Goal: Task Accomplishment & Management: Complete application form

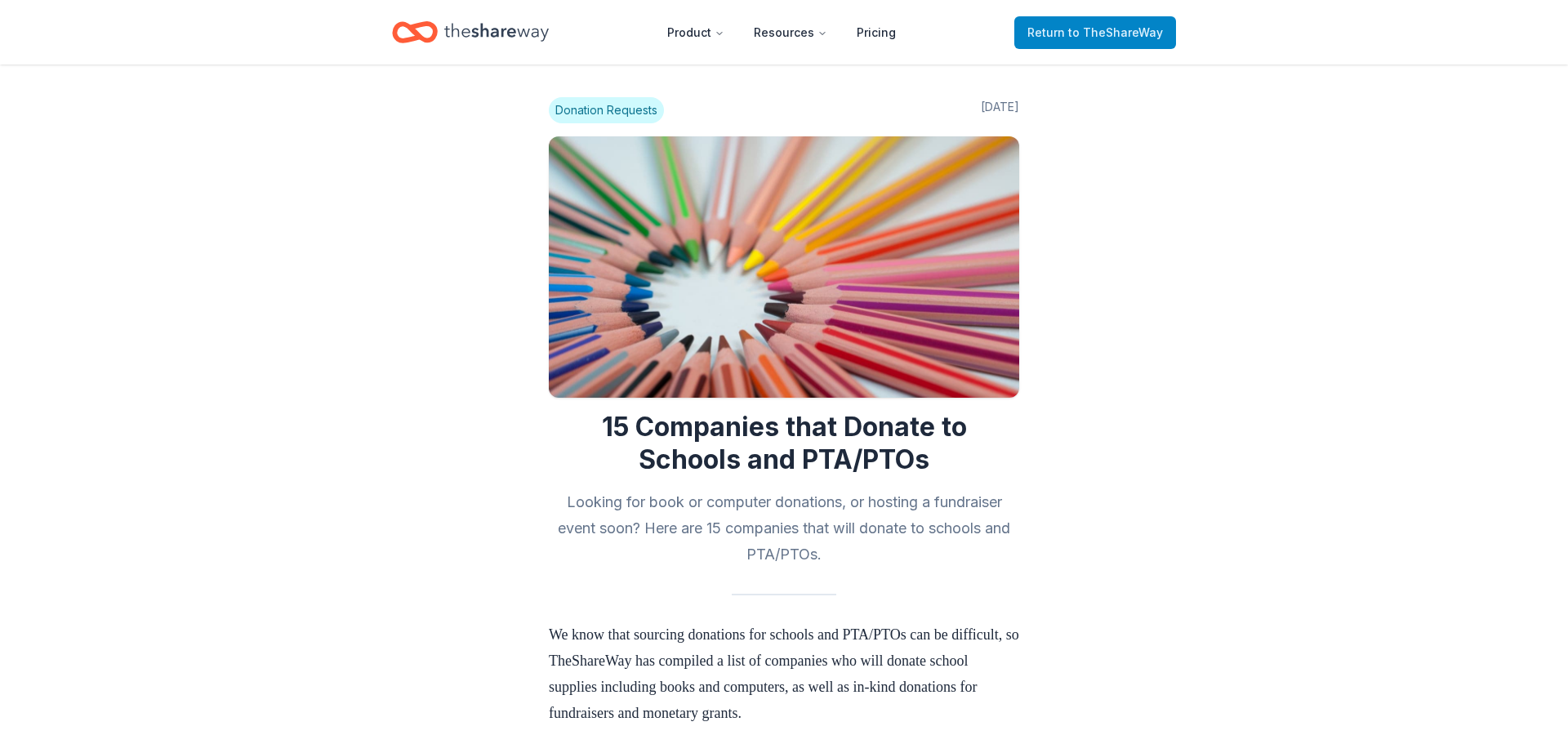
click at [1152, 35] on span "to TheShareWay" at bounding box center [1115, 32] width 95 height 14
click at [1149, 35] on span "to TheShareWay" at bounding box center [1115, 32] width 95 height 14
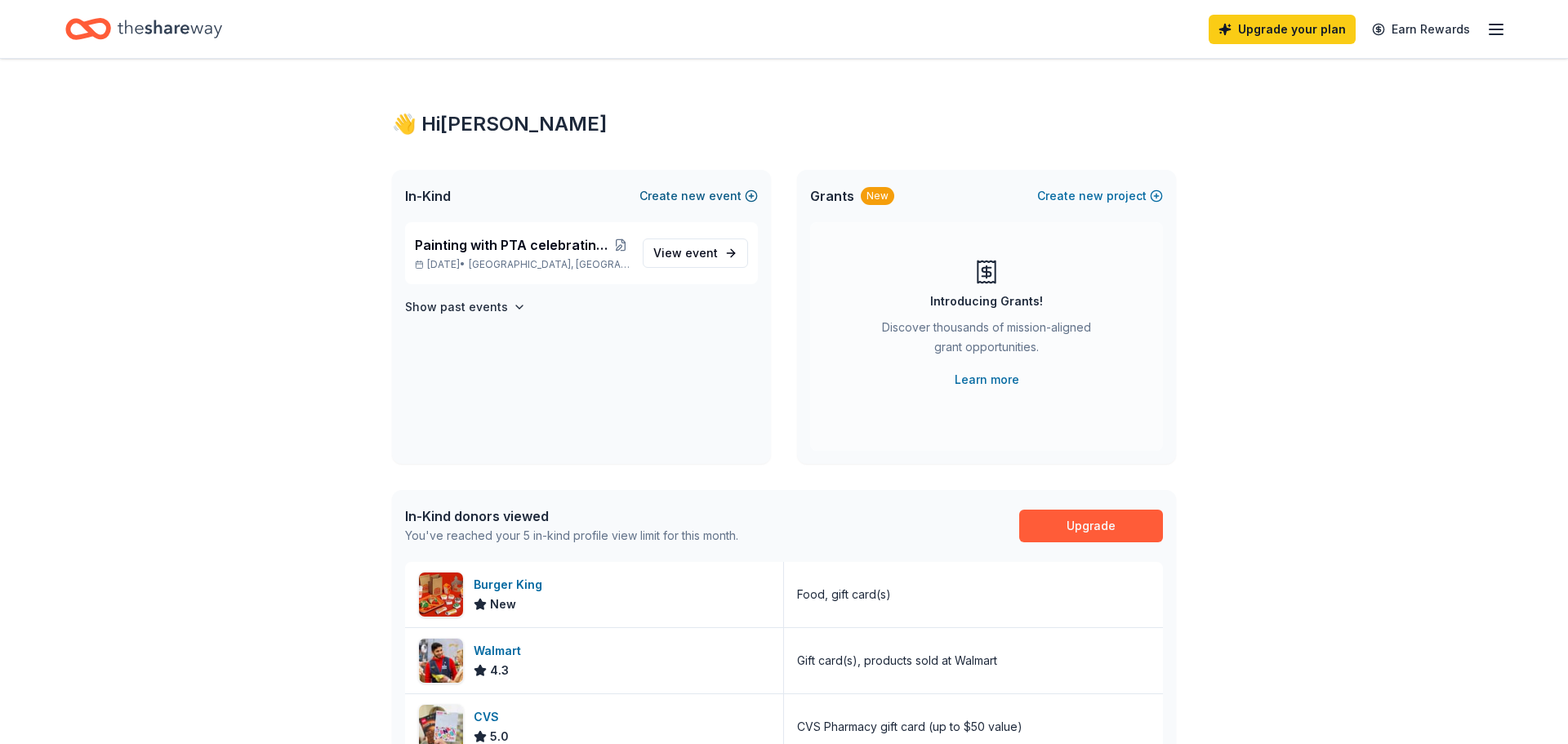
click at [680, 188] on button "Create new event" at bounding box center [698, 196] width 118 height 19
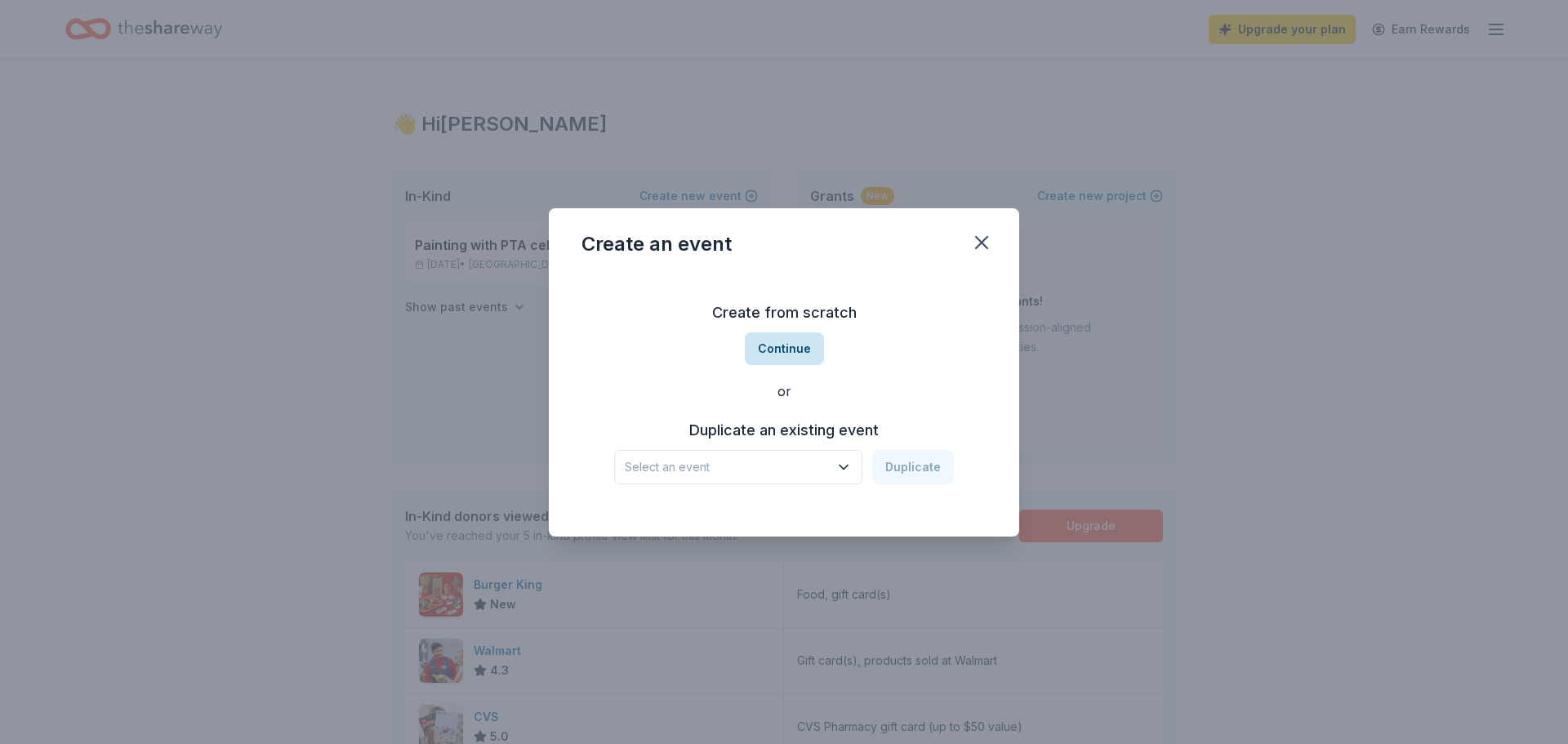
click at [805, 351] on button "Continue" at bounding box center [784, 348] width 79 height 32
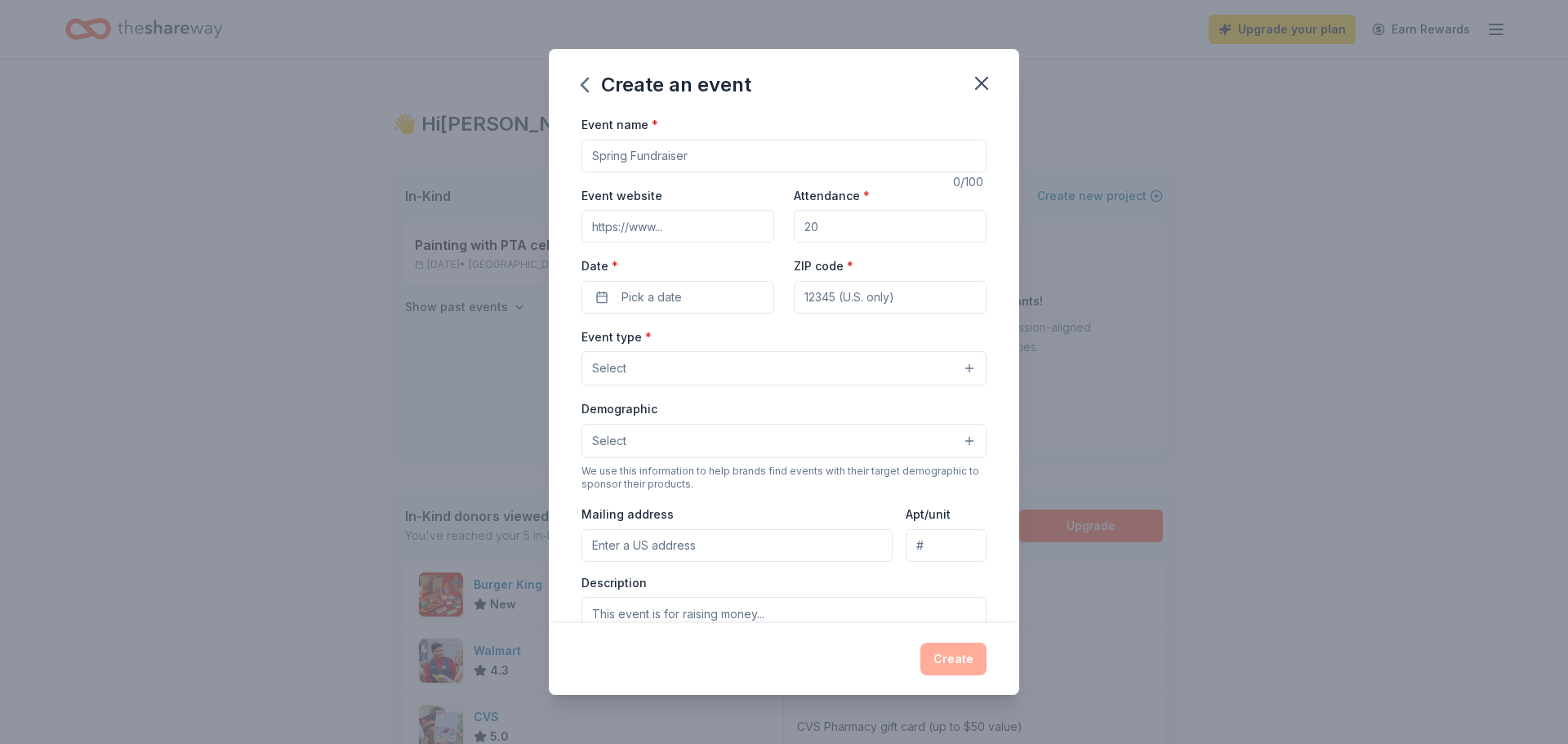
click at [807, 173] on div "Event name * 0 /100 Event website Attendance * Date * Pick a date ZIP code * Ev…" at bounding box center [784, 492] width 405 height 755
click at [802, 149] on input "Event name *" at bounding box center [784, 155] width 405 height 32
click at [696, 228] on input "Event website" at bounding box center [678, 226] width 193 height 32
click at [712, 160] on input "Fall Fundraiser" at bounding box center [784, 155] width 405 height 32
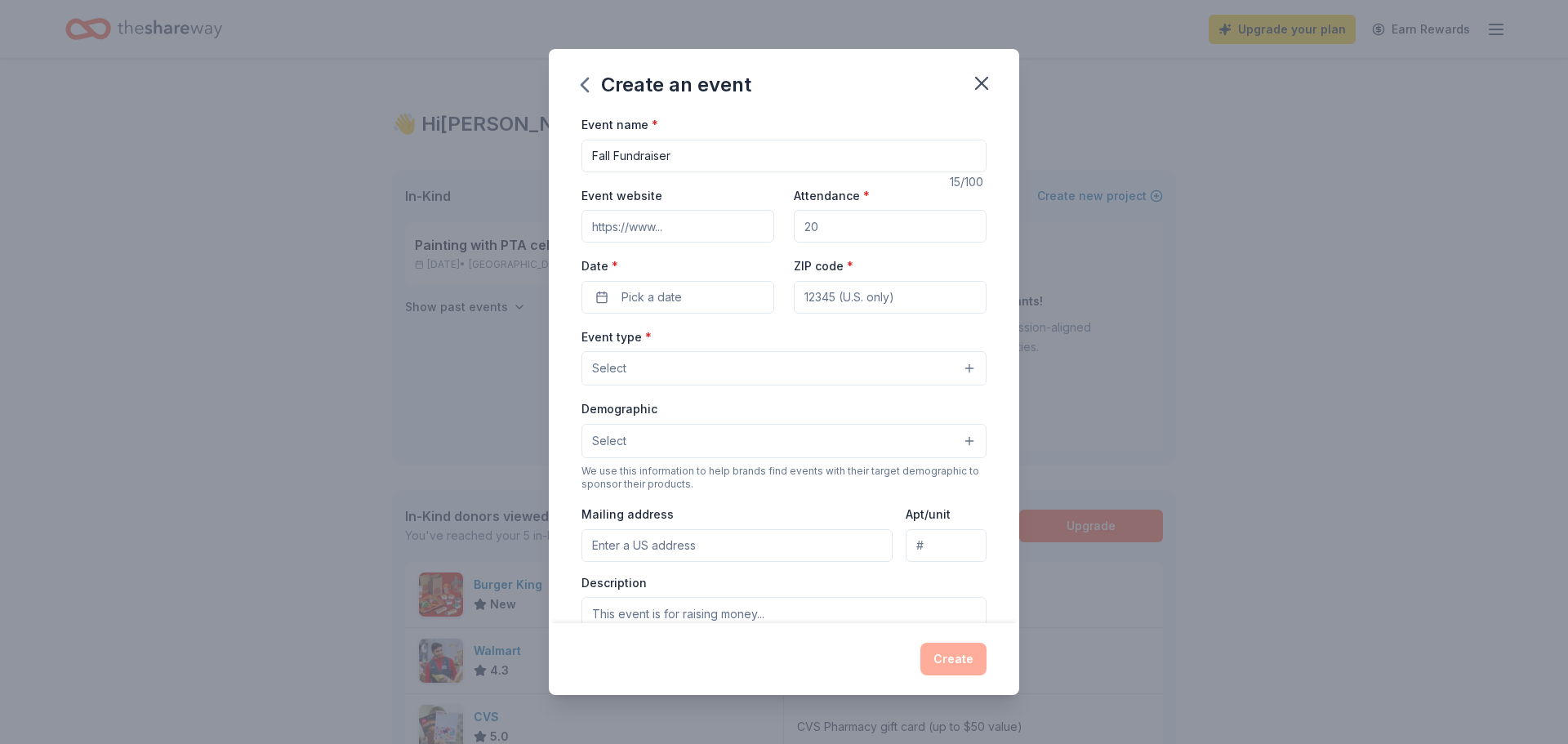
click at [712, 160] on input "Fall Fundraiser" at bounding box center [784, 155] width 405 height 32
type input "Trunk or Treat"
click at [659, 218] on input "Event website" at bounding box center [678, 226] width 193 height 32
paste input "https://www.instagram.com/p/DJJ1wiTOb4c/?utm_source=ig_web_copy_link"
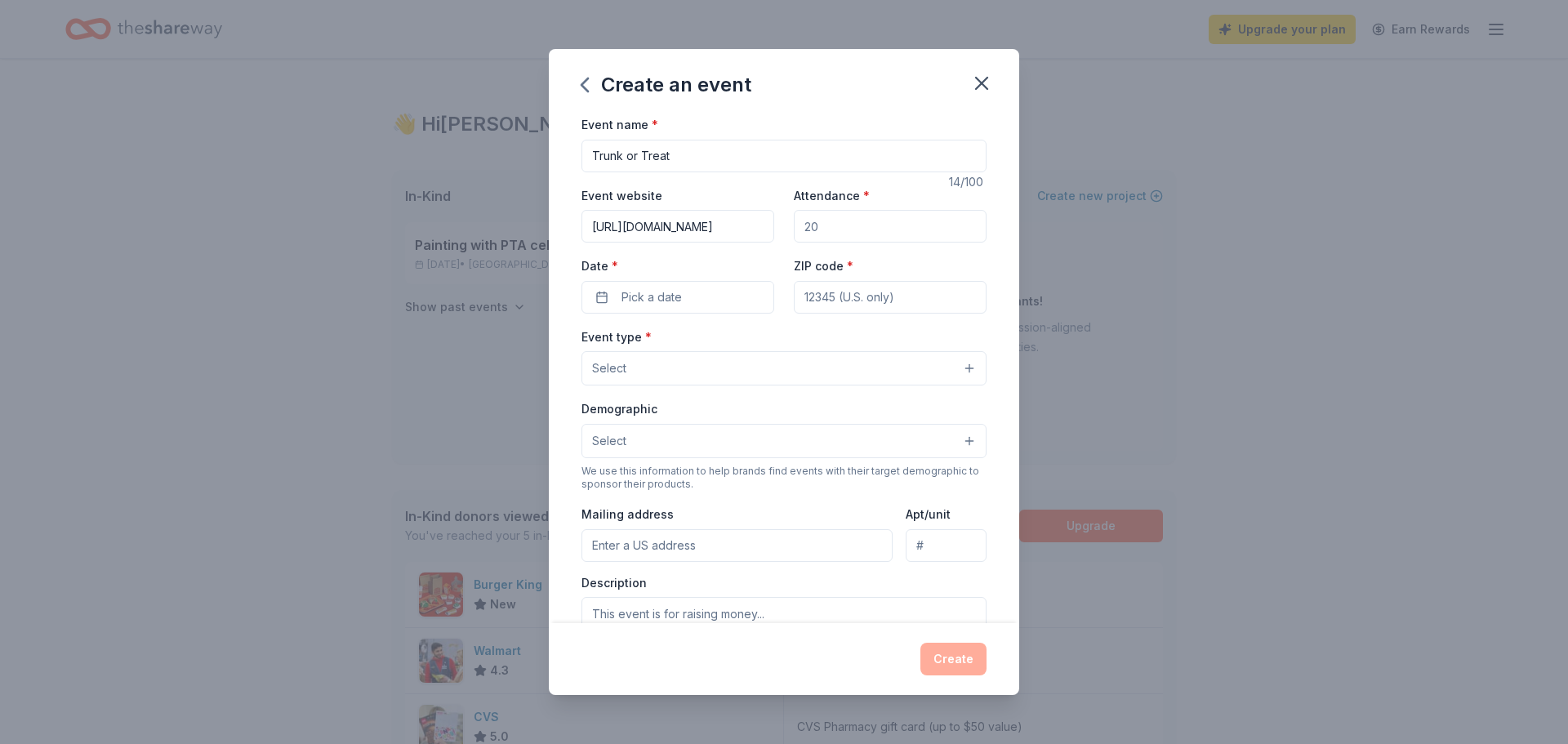
type input "https://www.instagram.com/p/DJJ1wiTOb4c/?utm_source=ig_web_copy_link"
click at [809, 238] on input "Attendance *" at bounding box center [890, 226] width 193 height 32
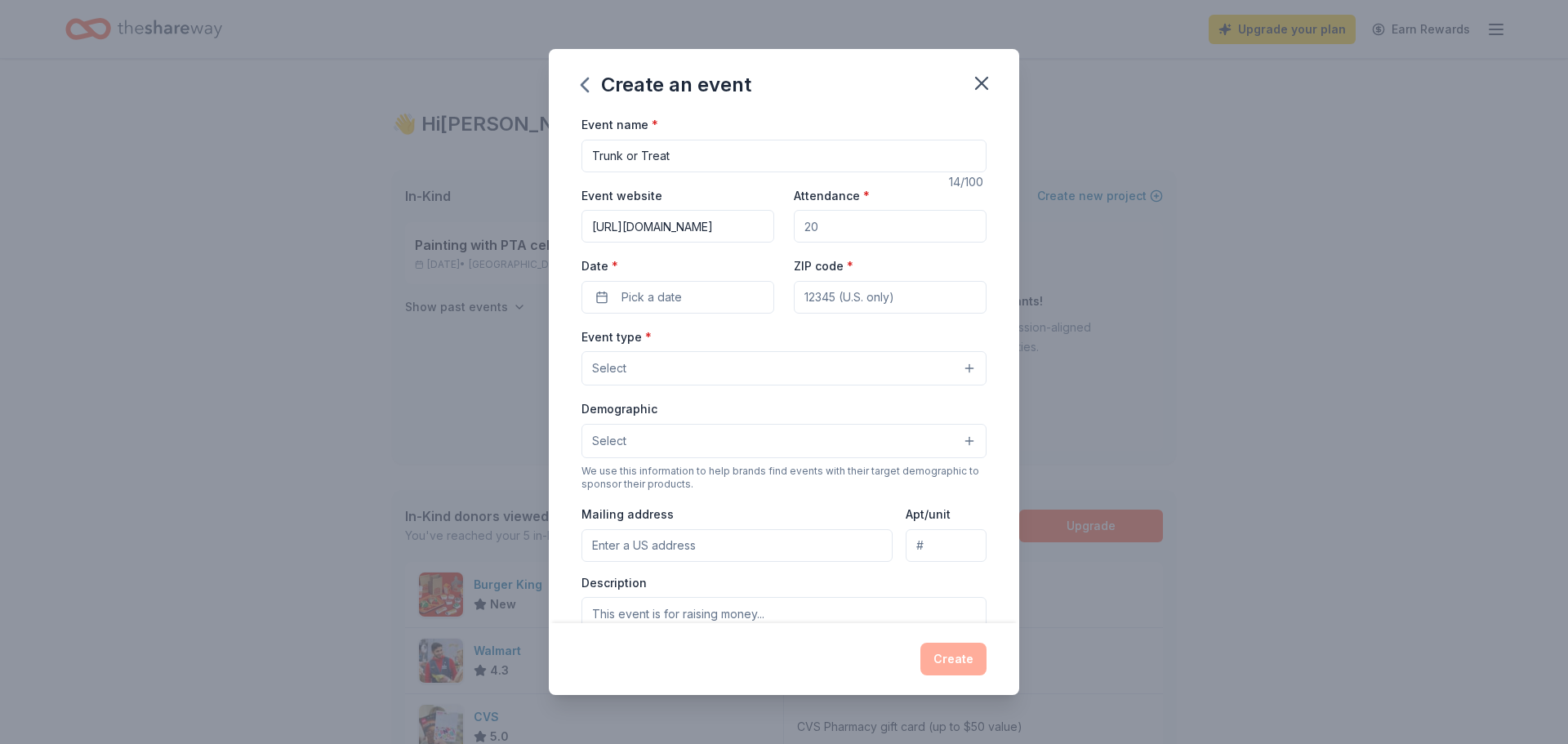
click at [823, 232] on input "Attendance *" at bounding box center [890, 226] width 193 height 32
type input "150"
click at [713, 314] on div "Event name * Trunk or Treat 14 /100 Event website https://www.instagram.com/p/D…" at bounding box center [784, 492] width 405 height 755
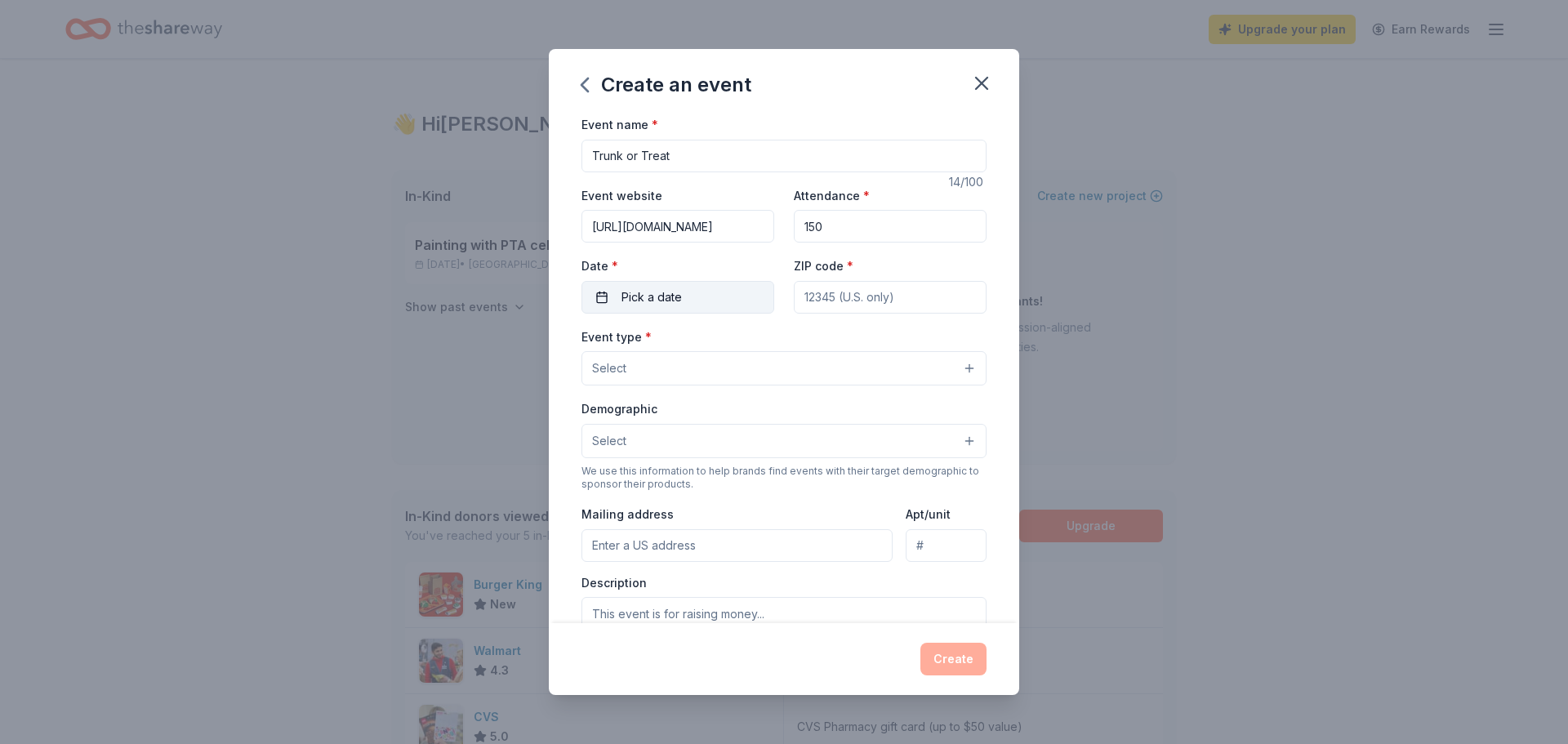
click at [711, 309] on button "Pick a date" at bounding box center [678, 297] width 193 height 32
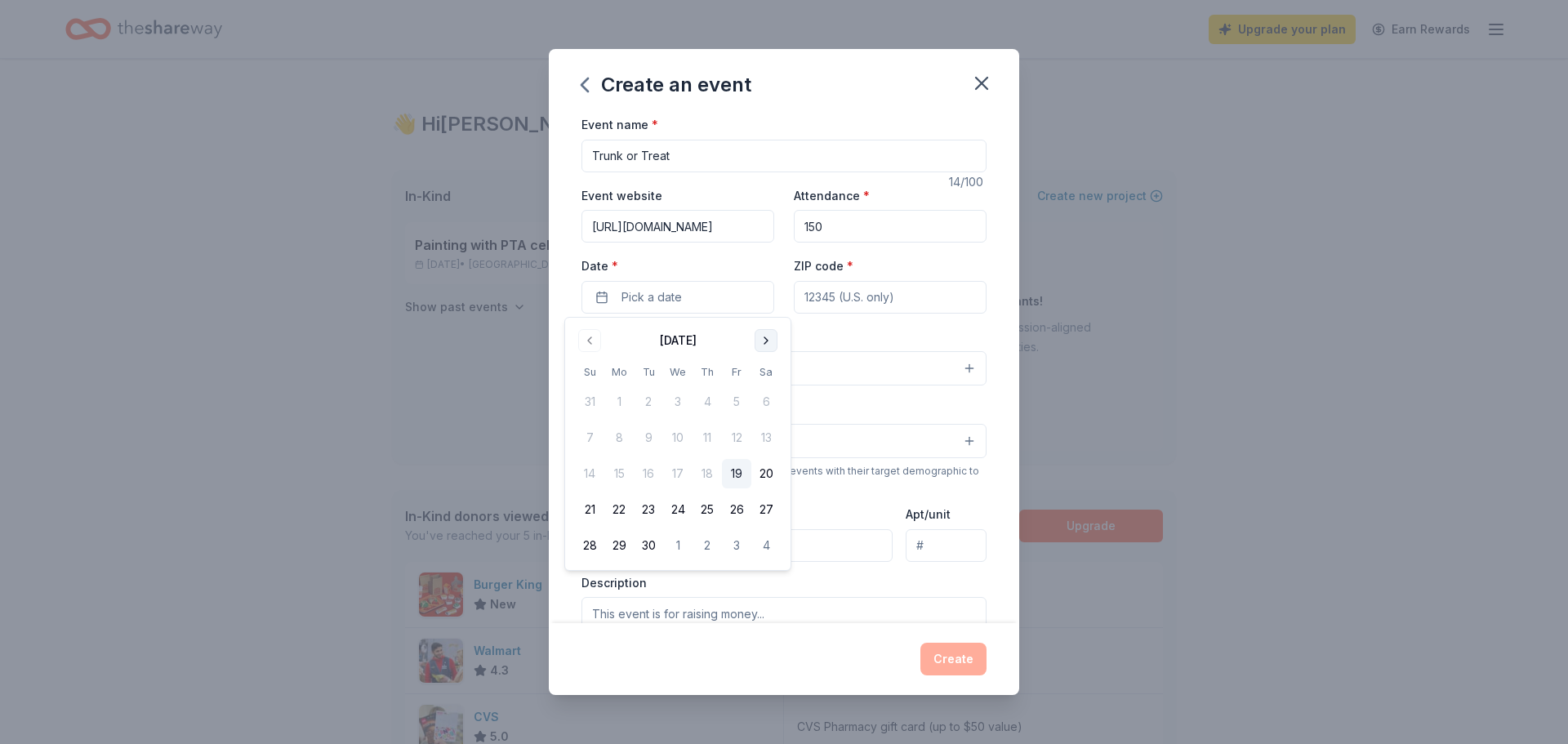
click at [770, 345] on button "Go to next month" at bounding box center [766, 341] width 23 height 23
click at [741, 546] on button "31" at bounding box center [737, 546] width 30 height 30
click at [874, 301] on input "ZIP code *" at bounding box center [890, 297] width 193 height 32
type input "33127"
type input "4700 NW 12 th Ave"
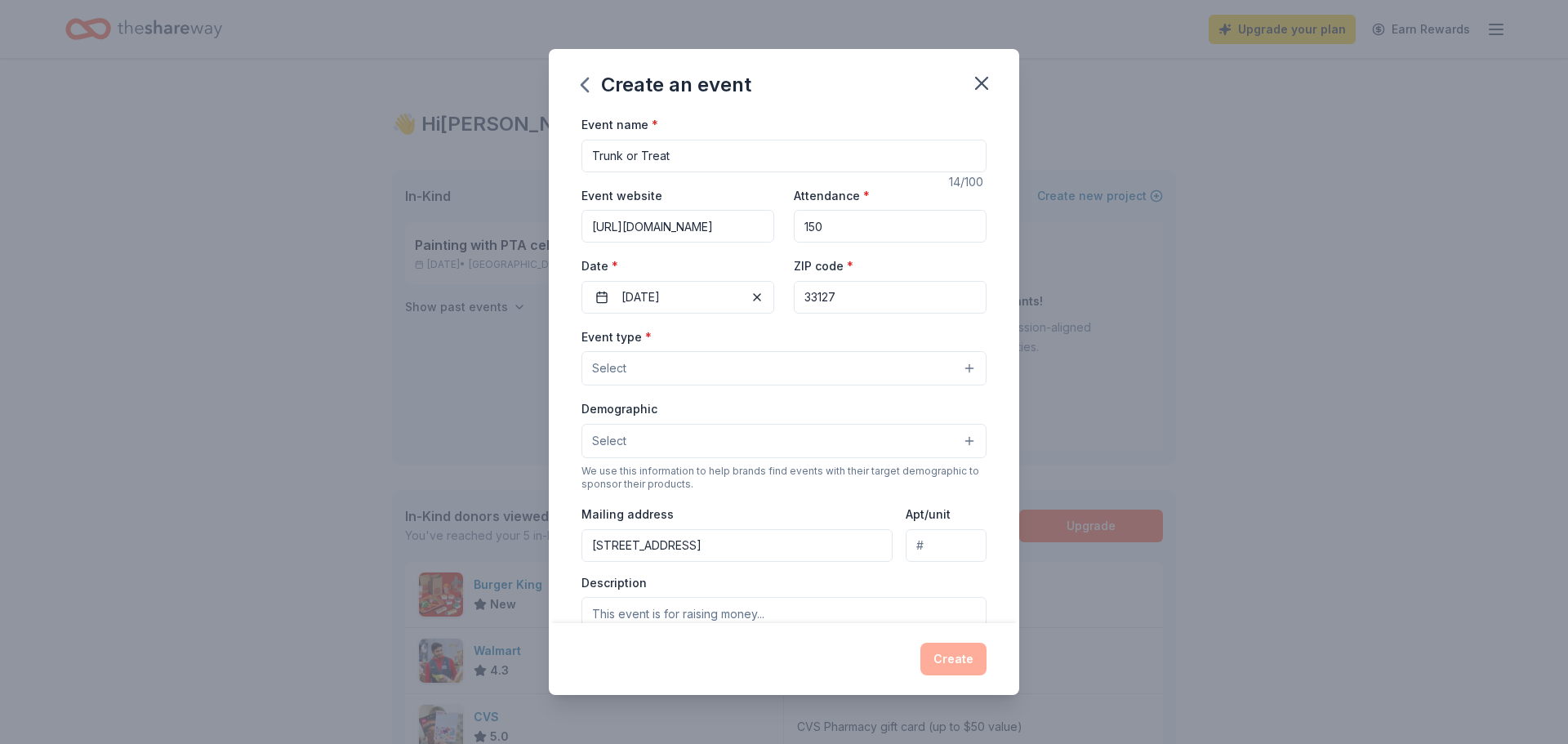
click at [704, 366] on button "Select" at bounding box center [784, 368] width 405 height 34
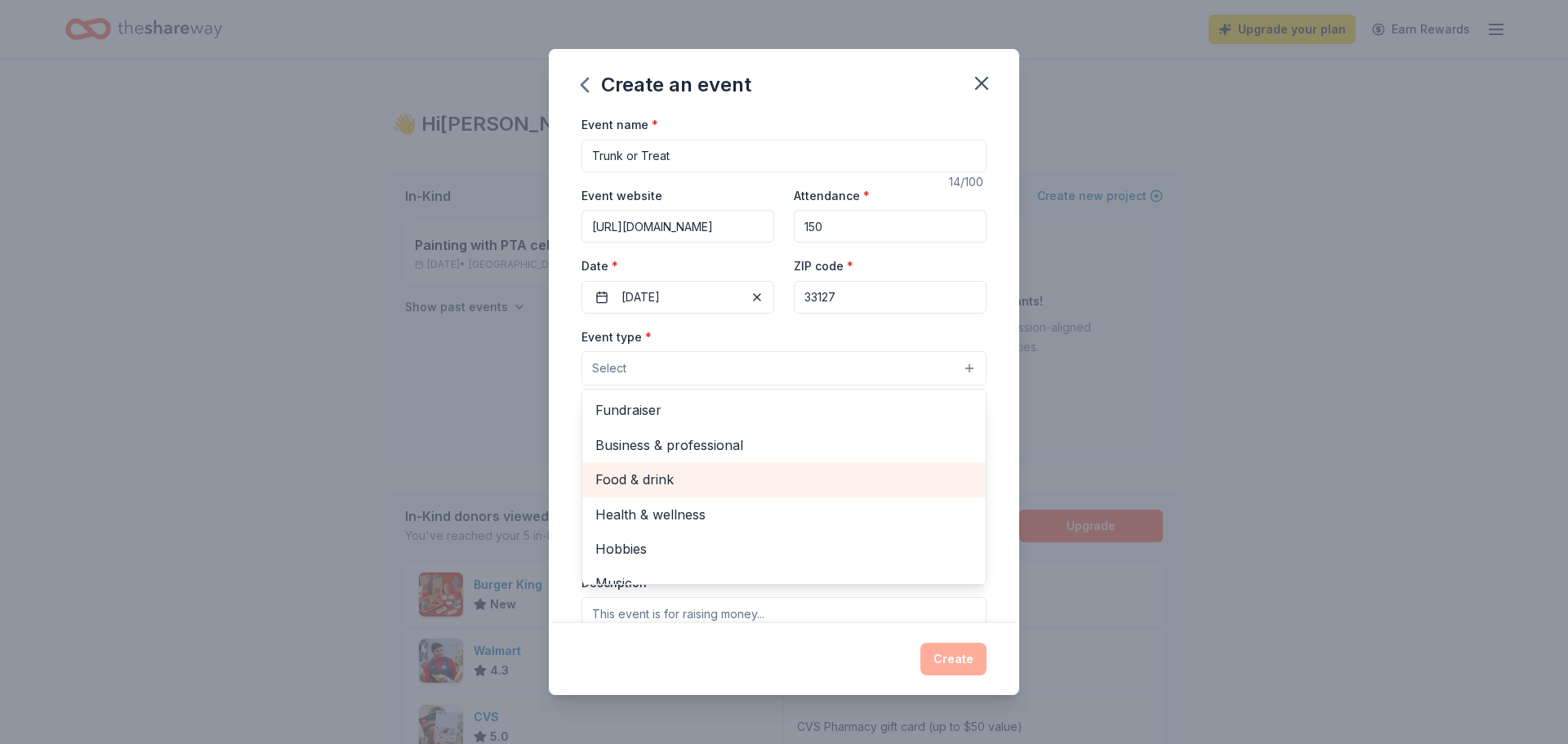
scroll to position [54, 0]
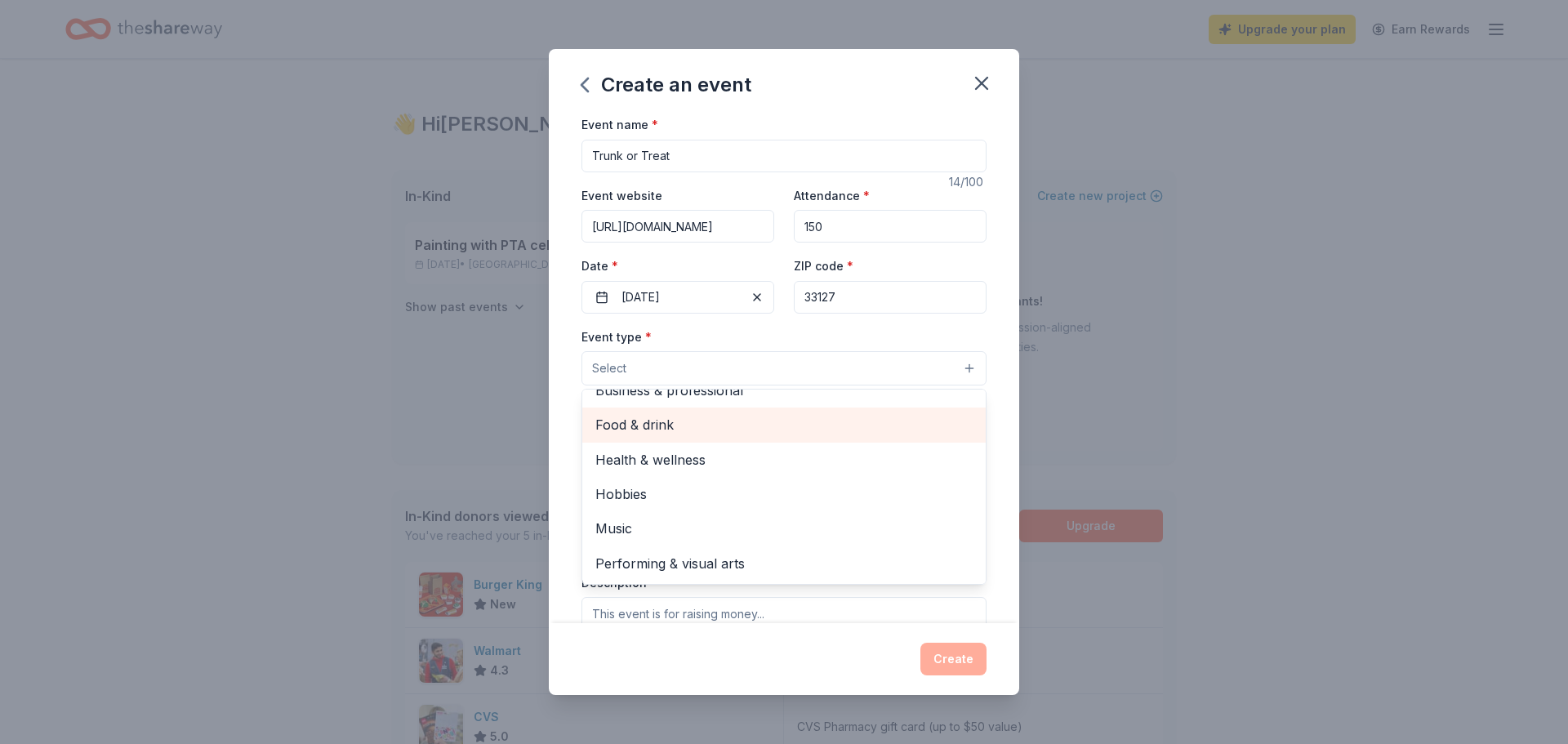
click at [661, 432] on span "Food & drink" at bounding box center [784, 425] width 378 height 21
click at [506, 494] on div "Create an event Event name * Trunk or Treat 14 /100 Event website https://www.i…" at bounding box center [784, 372] width 1568 height 744
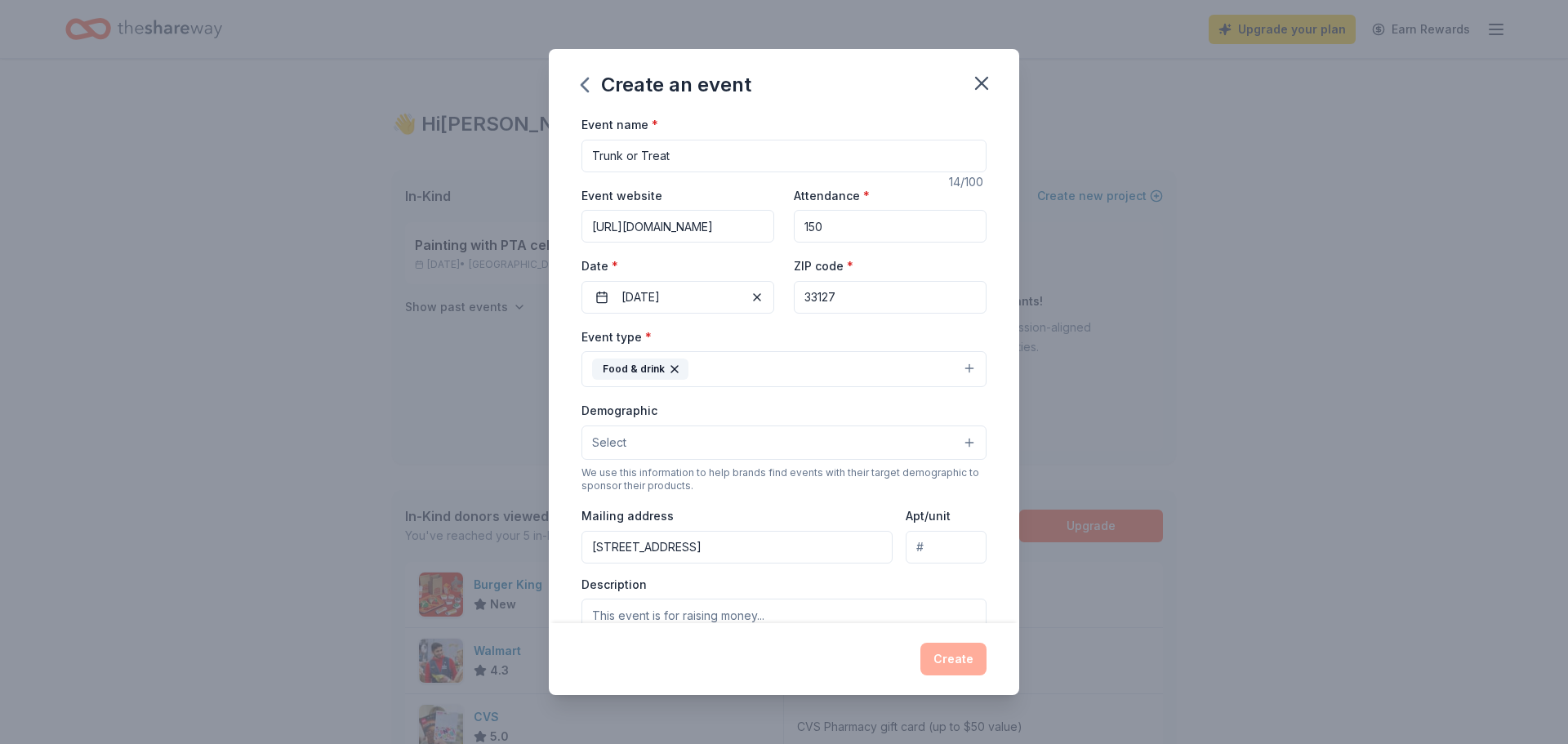
click at [660, 443] on button "Select" at bounding box center [784, 443] width 405 height 34
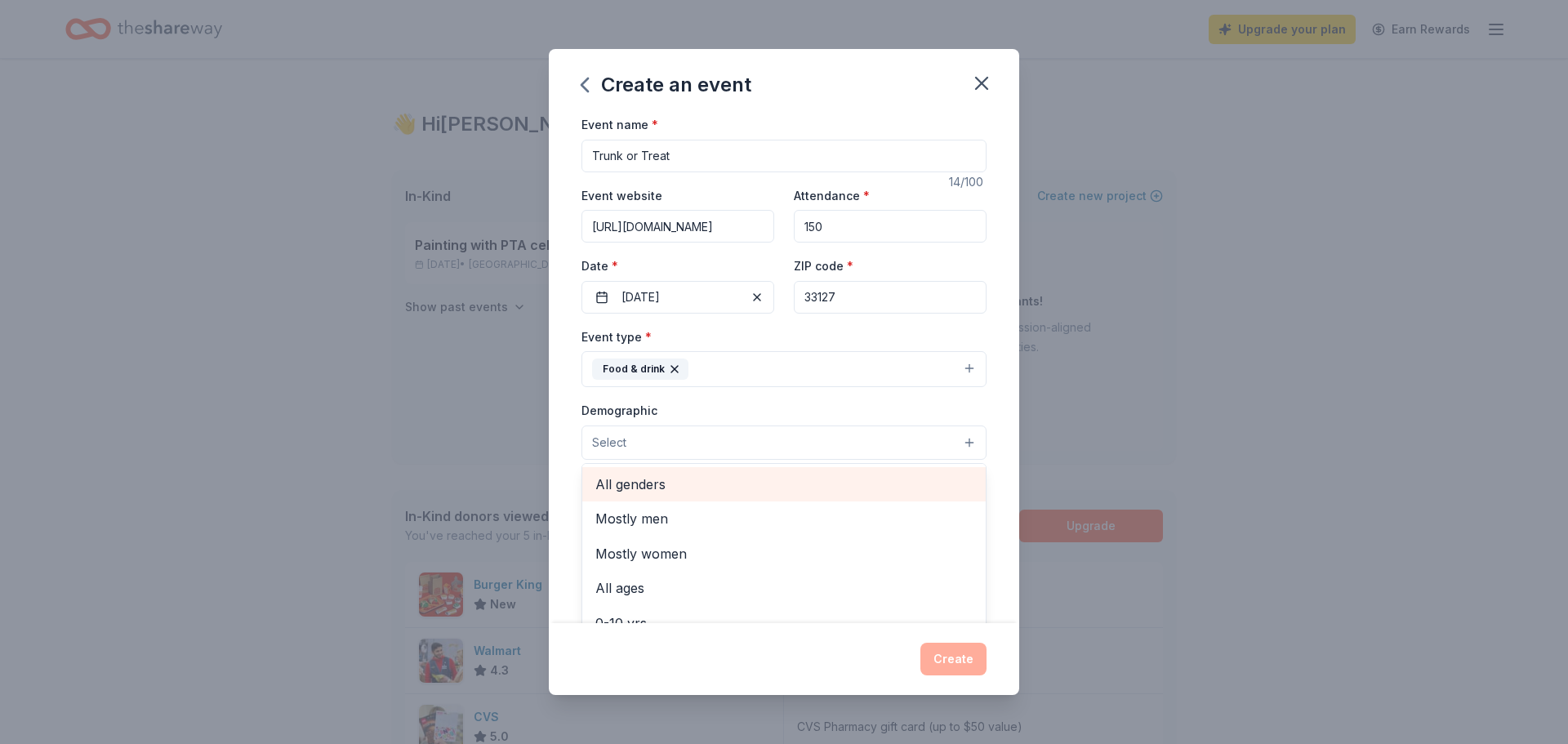
click at [650, 479] on span "All genders" at bounding box center [784, 485] width 378 height 21
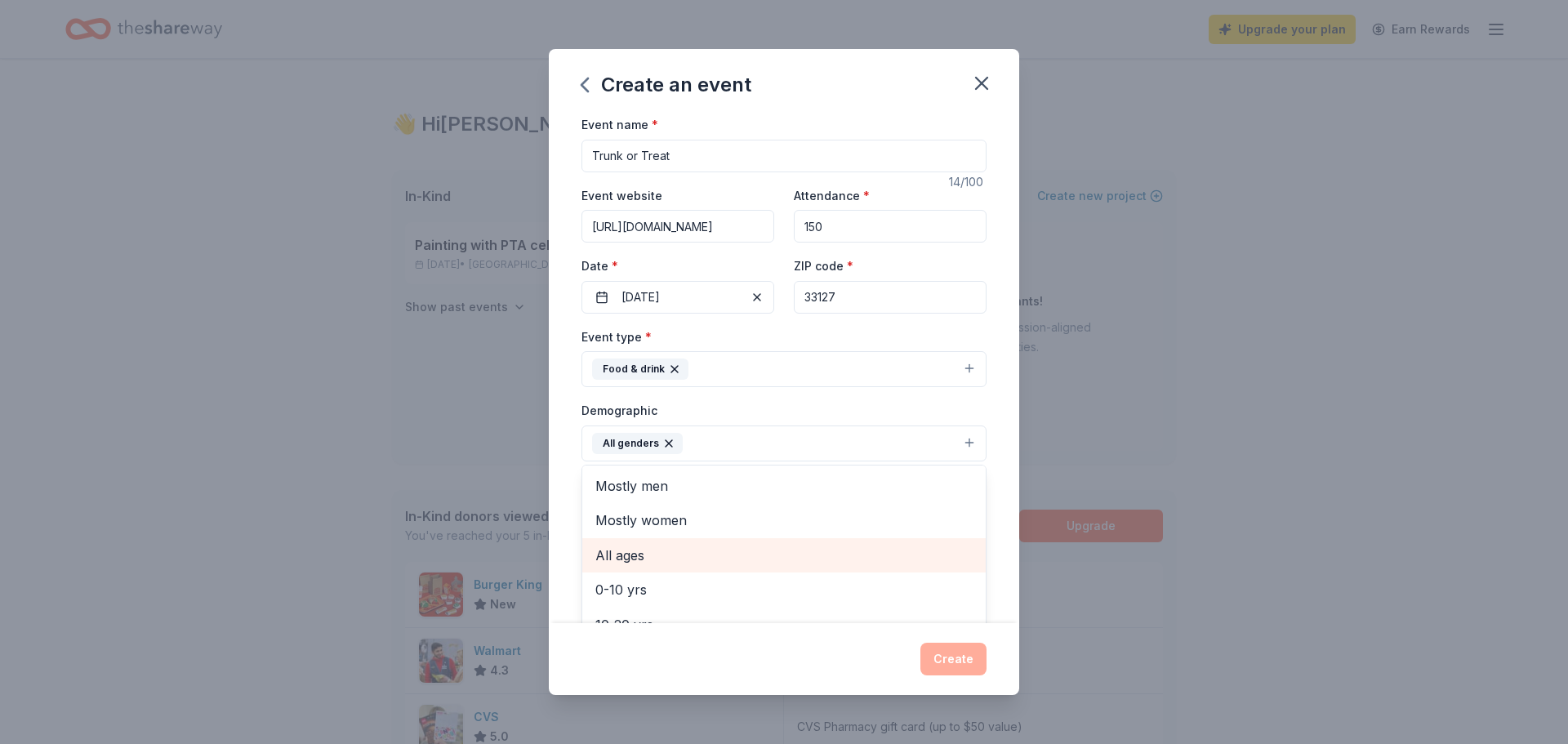
click at [631, 560] on span "All ages" at bounding box center [784, 556] width 378 height 21
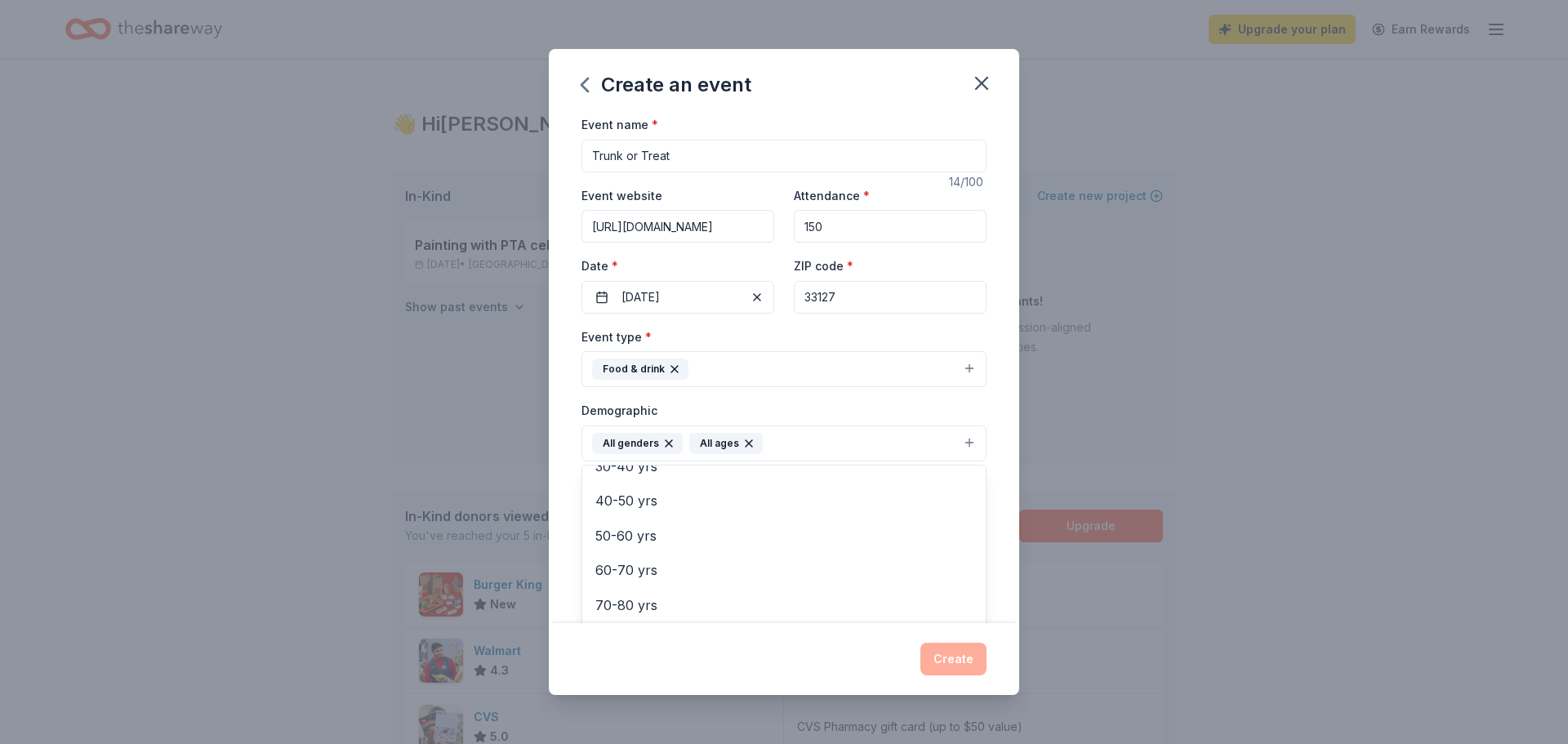
click at [792, 407] on div "Demographic All genders All ages Mostly men Mostly women 0-10 yrs 10-20 yrs 20-…" at bounding box center [784, 431] width 405 height 61
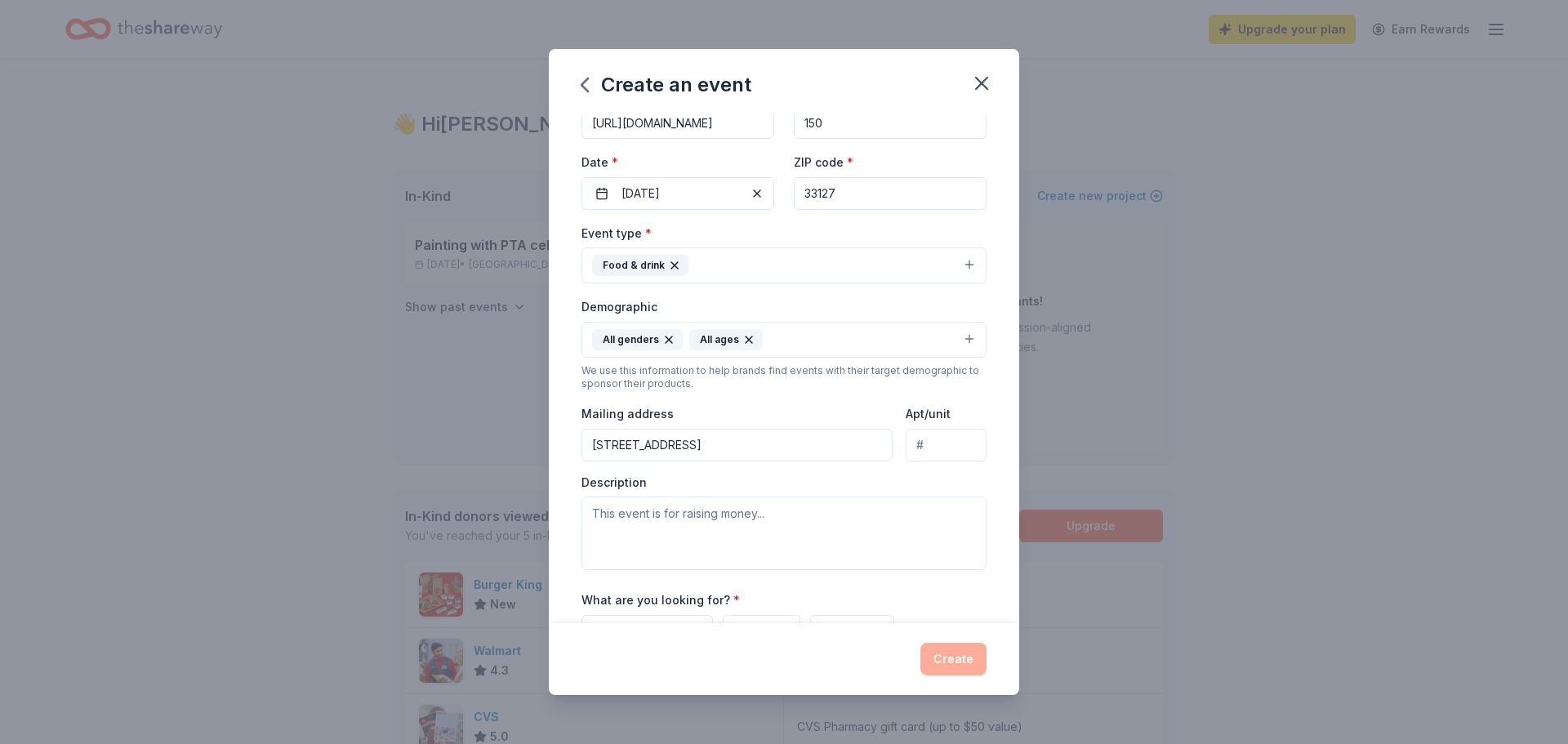
scroll to position [88, 0]
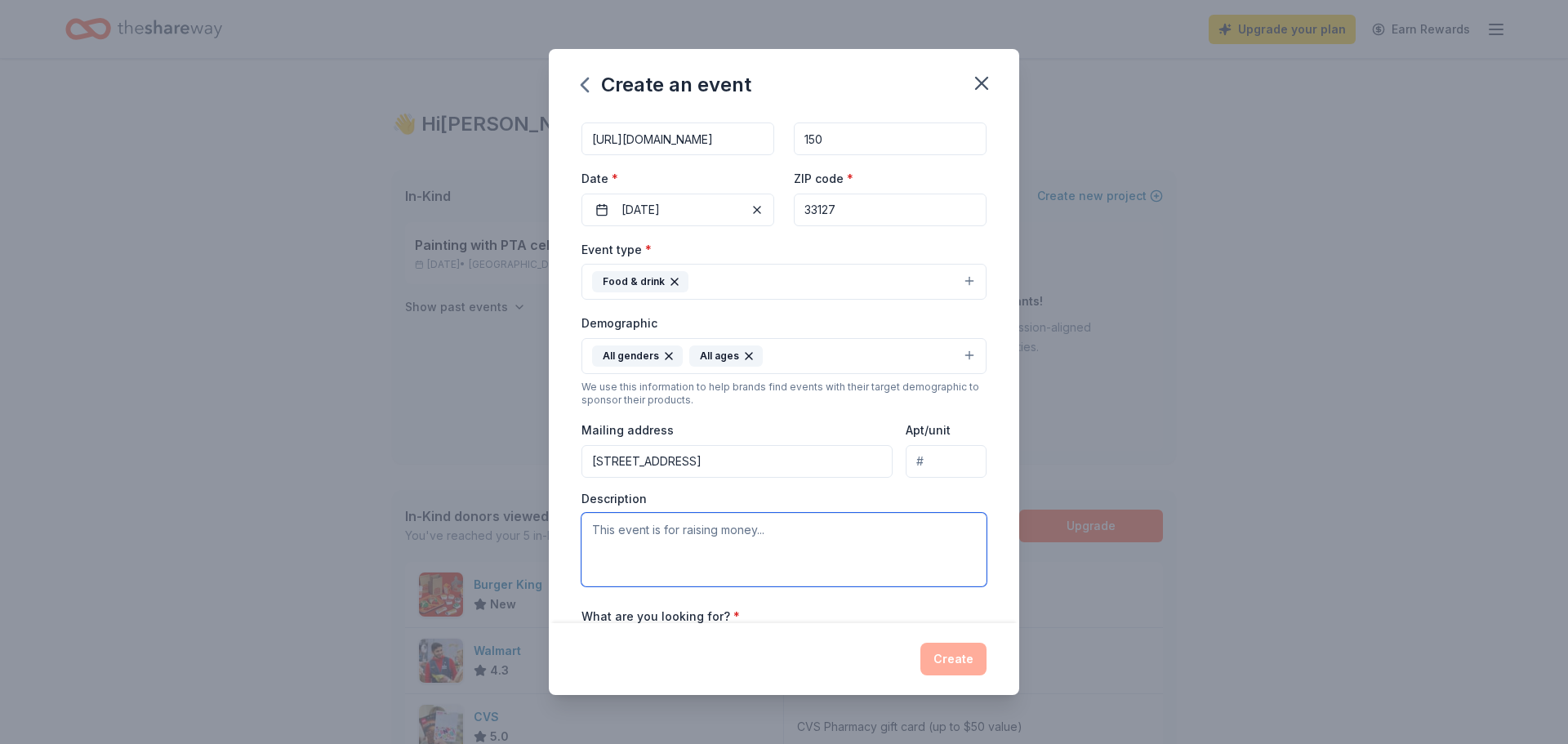
click at [721, 521] on textarea at bounding box center [784, 549] width 405 height 74
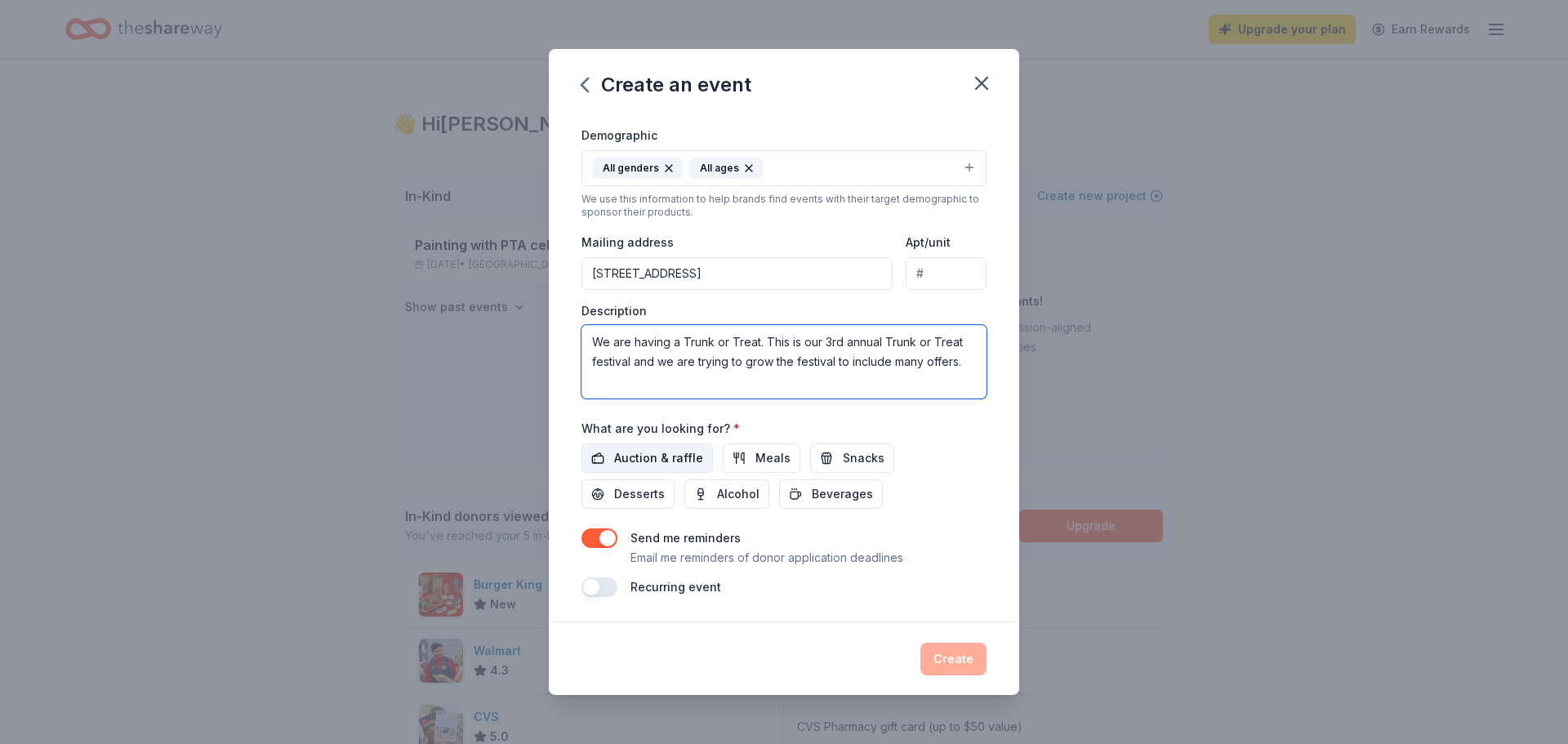
type textarea "We are having a Trunk or Treat. This is our 3rd annual Trunk or Treat festival …"
click at [670, 460] on span "Auction & raffle" at bounding box center [659, 458] width 89 height 19
click at [741, 464] on button "Meals" at bounding box center [761, 458] width 78 height 30
click at [846, 449] on span "Snacks" at bounding box center [864, 458] width 42 height 19
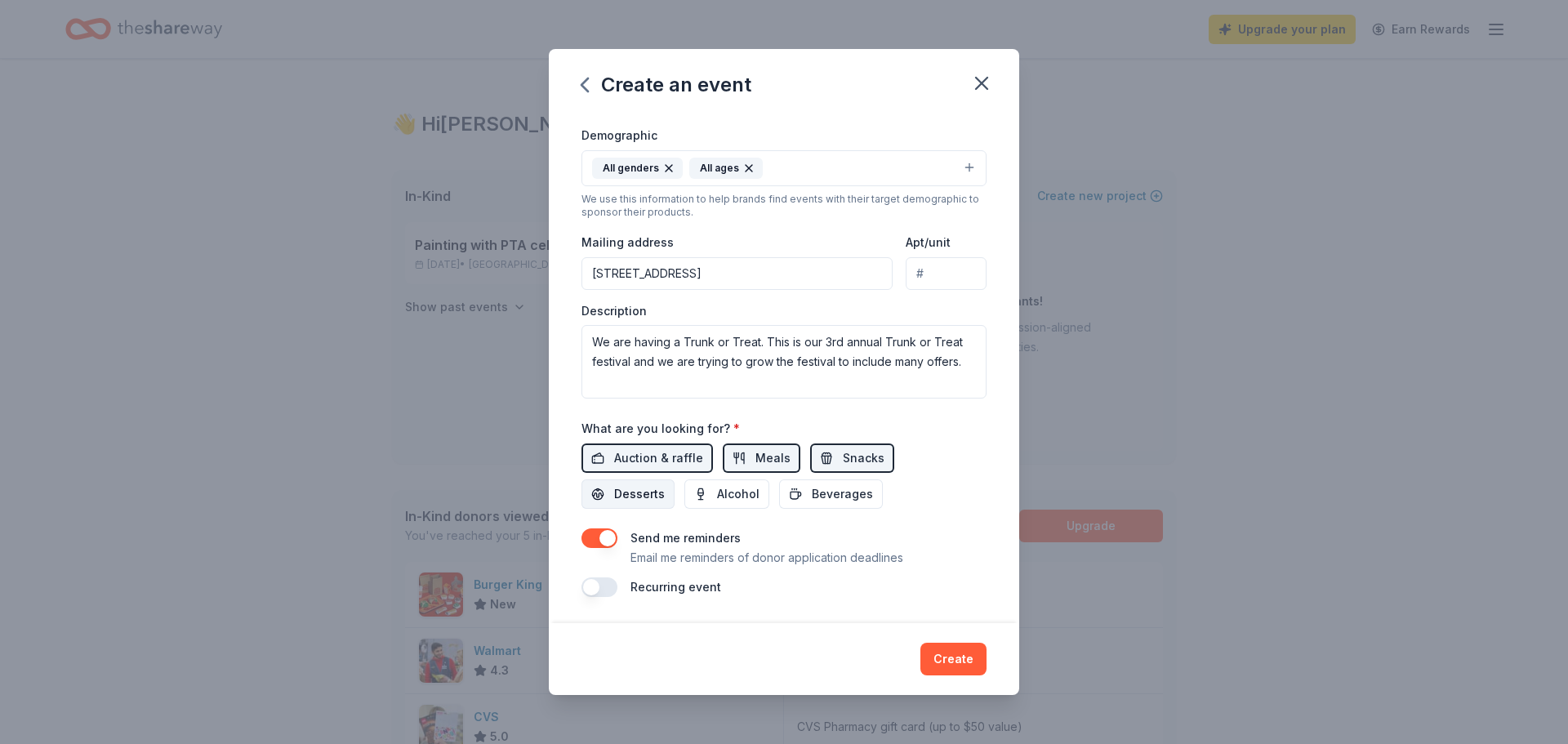
click at [665, 485] on span "Desserts" at bounding box center [639, 494] width 51 height 19
click at [935, 656] on button "Create" at bounding box center [954, 659] width 67 height 32
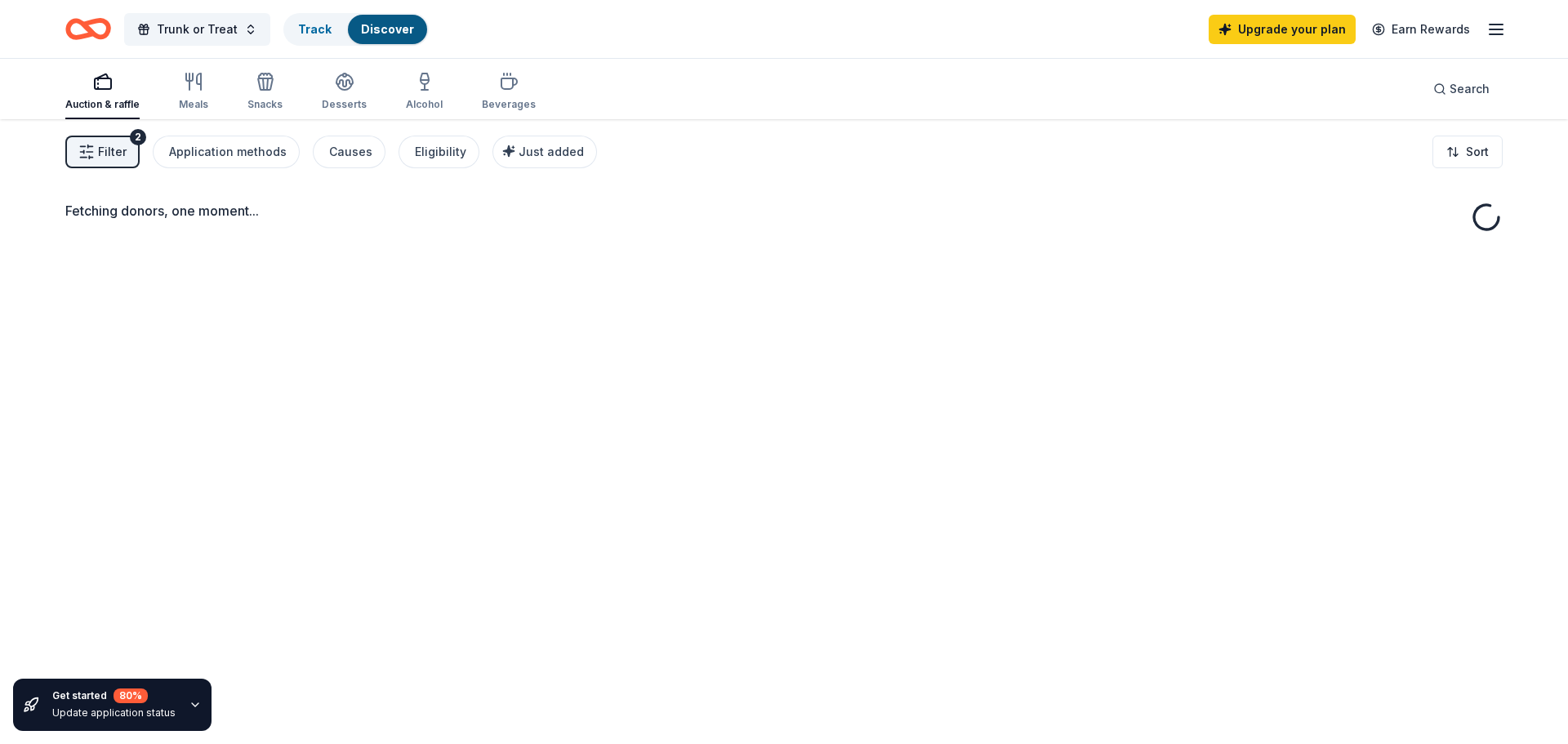
click at [320, 390] on div "Fetching donors, one moment..." at bounding box center [784, 491] width 1568 height 744
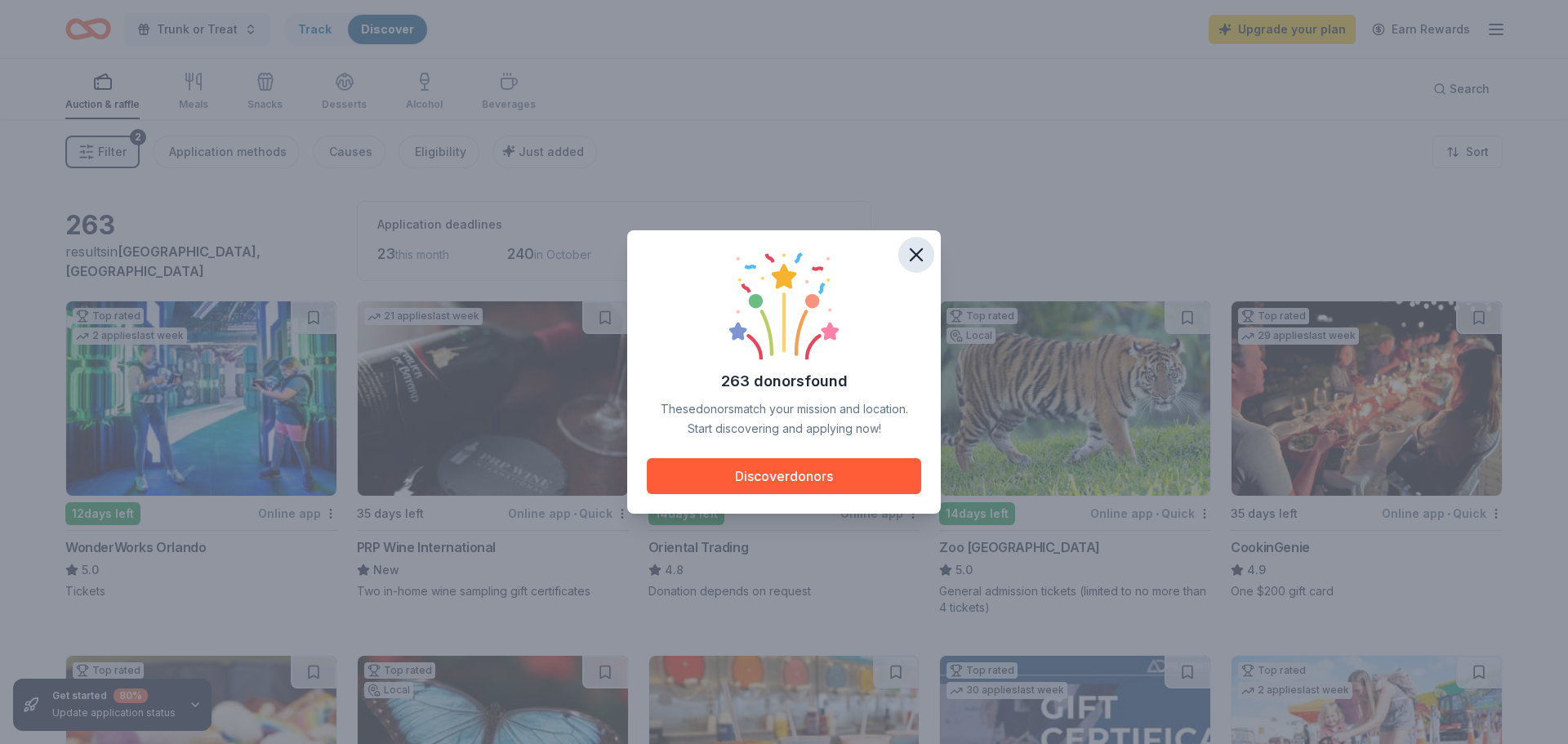
click at [917, 259] on icon "button" at bounding box center [916, 255] width 23 height 23
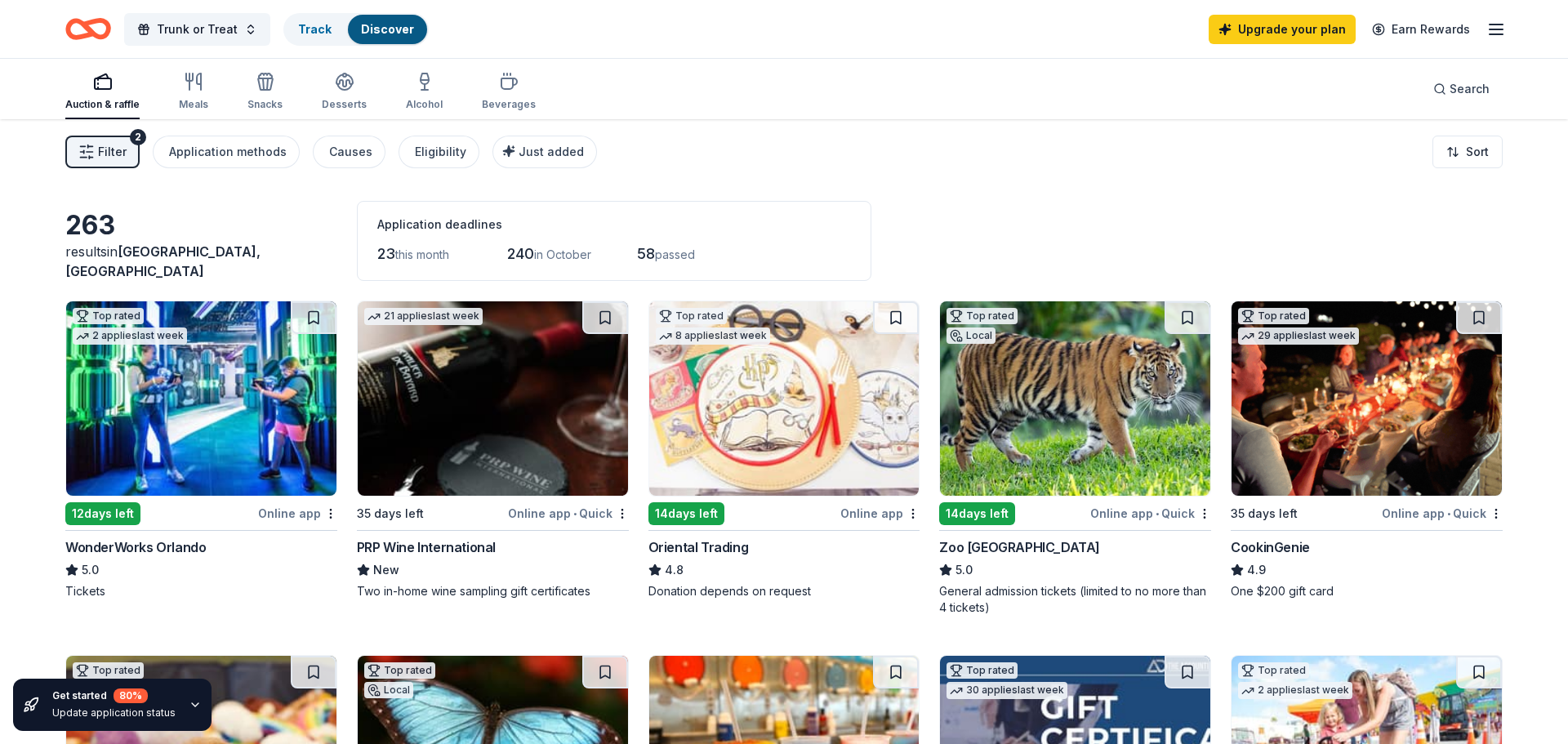
click at [1137, 521] on div "Online app • Quick" at bounding box center [1151, 513] width 121 height 20
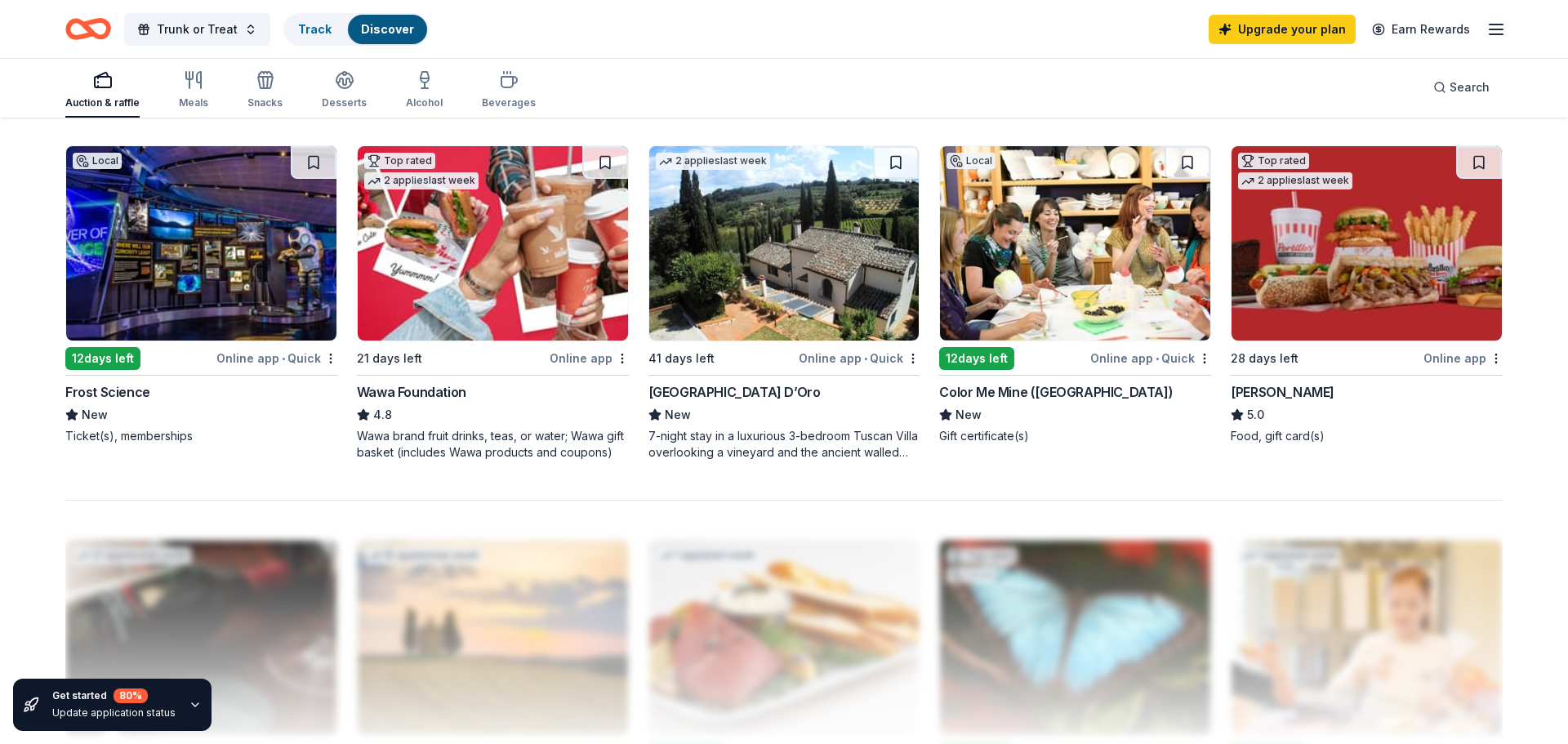
scroll to position [1220, 0]
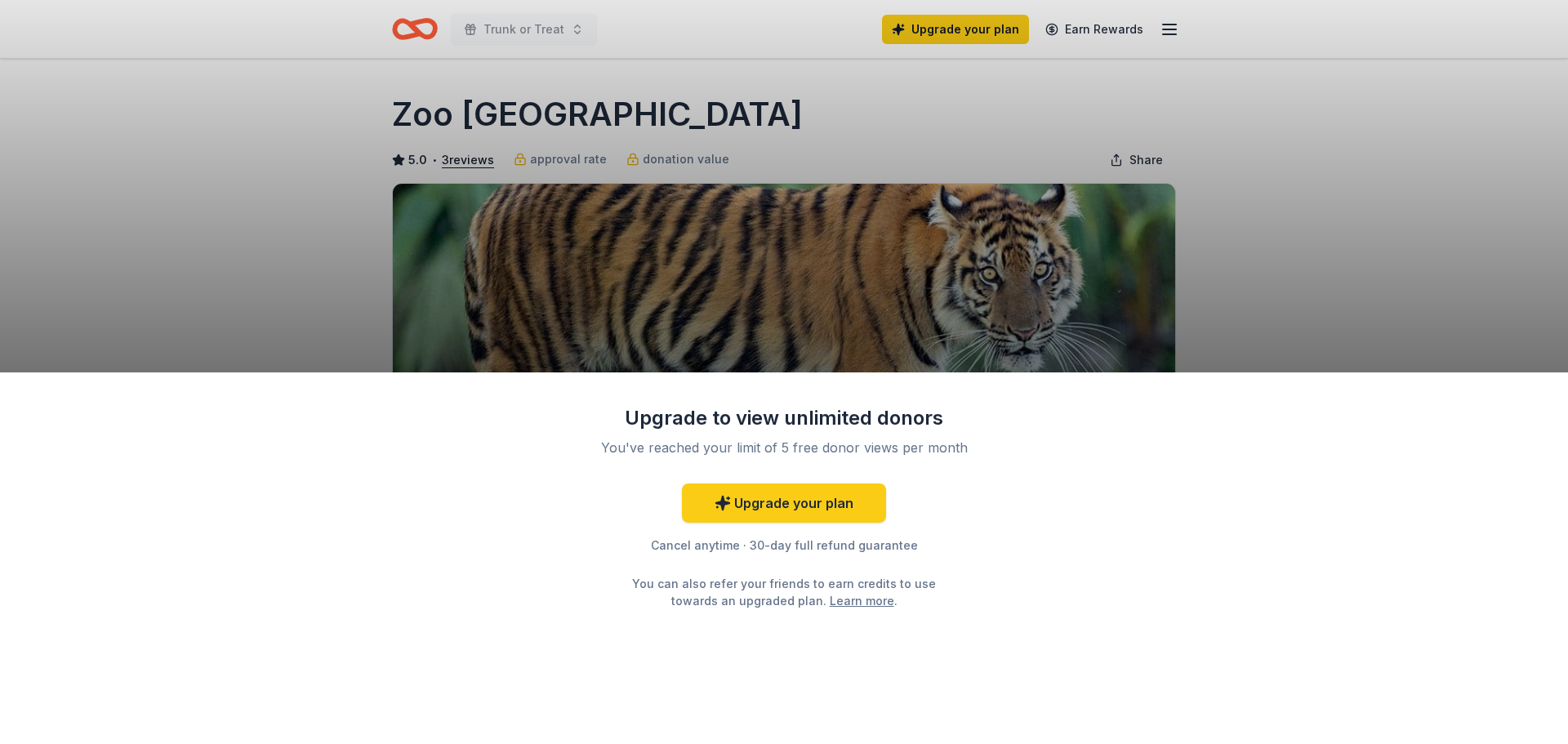
click at [1132, 594] on div "Upgrade to view unlimited donors You've reached your limit of 5 free donor view…" at bounding box center [784, 558] width 1568 height 372
click at [1302, 303] on div "Upgrade to view unlimited donors You've reached your limit of 5 free donor view…" at bounding box center [784, 372] width 1568 height 744
